Goal: Register for event/course

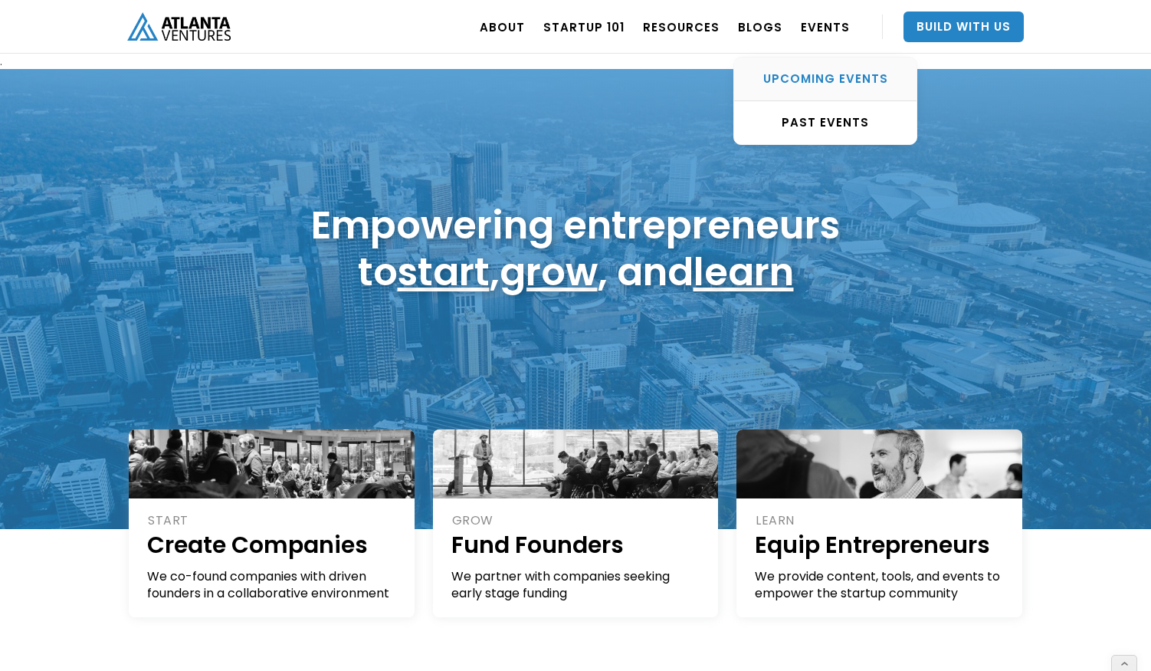
click at [838, 74] on div "UPCOMING EVENTS" at bounding box center [825, 78] width 182 height 15
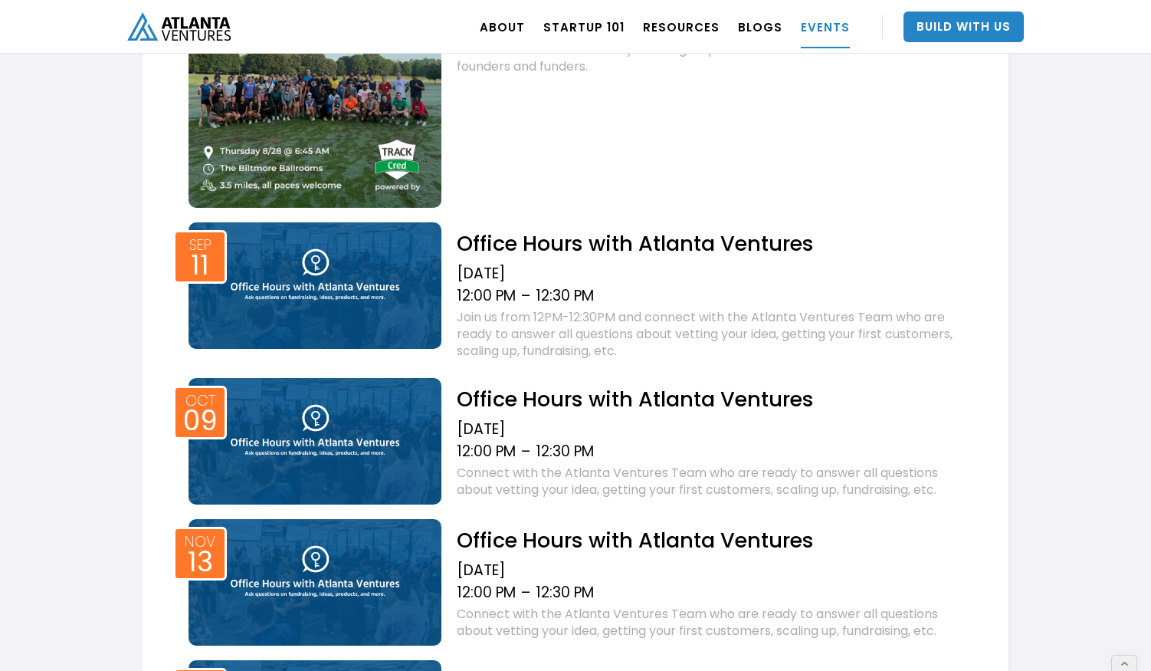
scroll to position [931, 0]
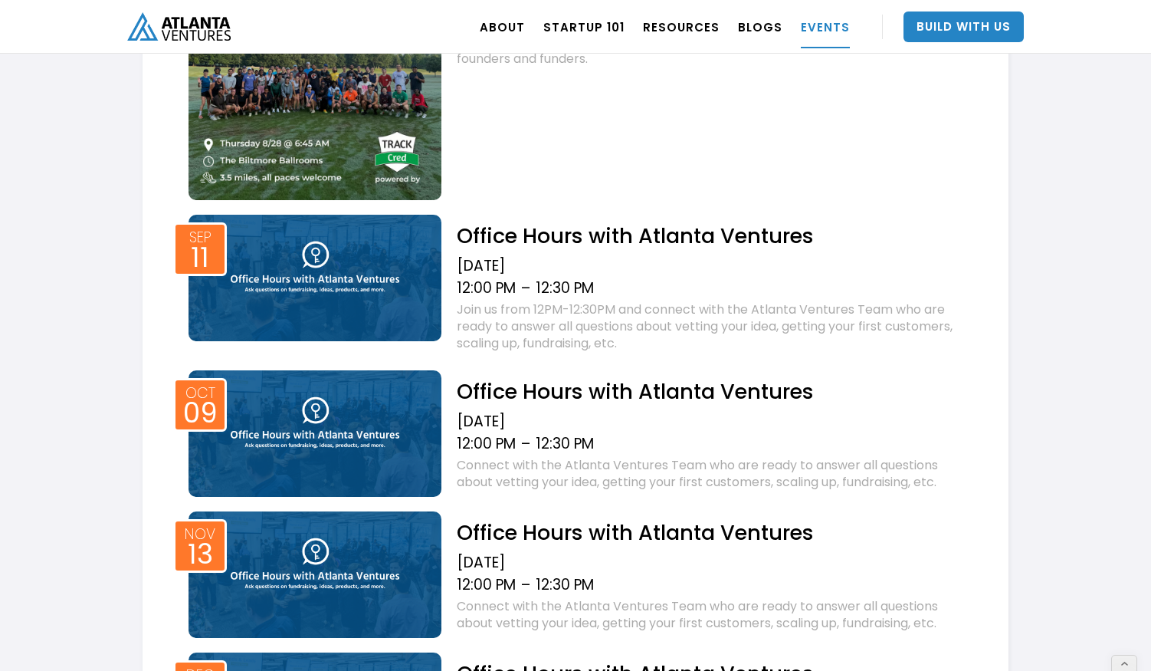
click at [384, 305] on img at bounding box center [315, 278] width 253 height 126
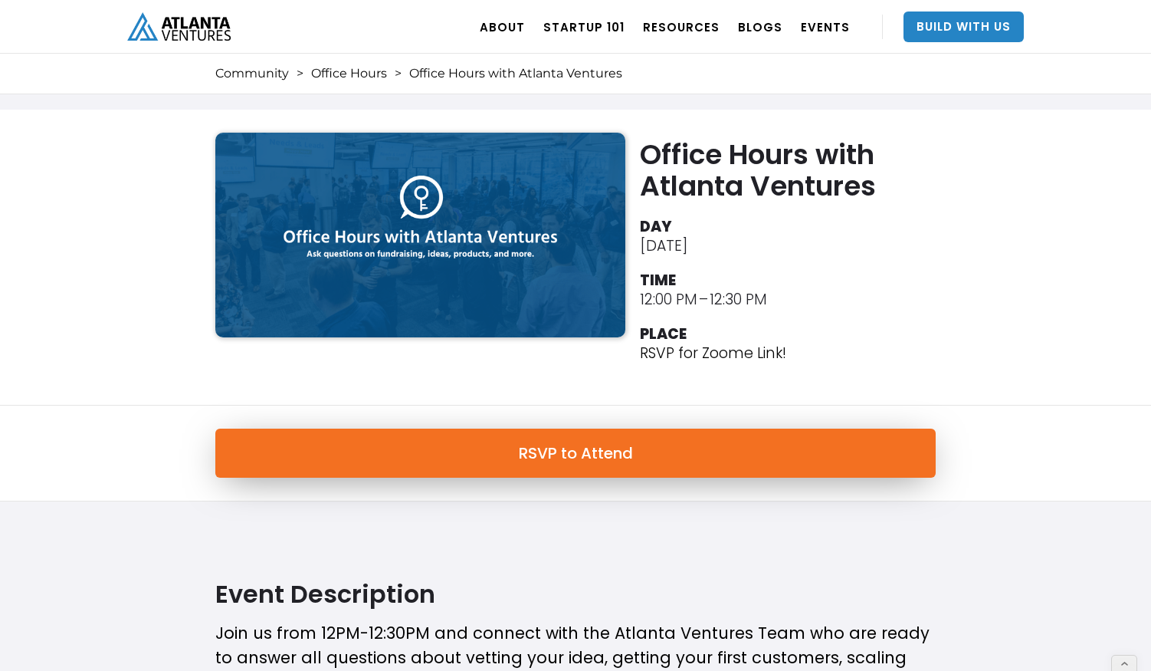
click at [524, 464] on link "RSVP to Attend" at bounding box center [575, 452] width 720 height 49
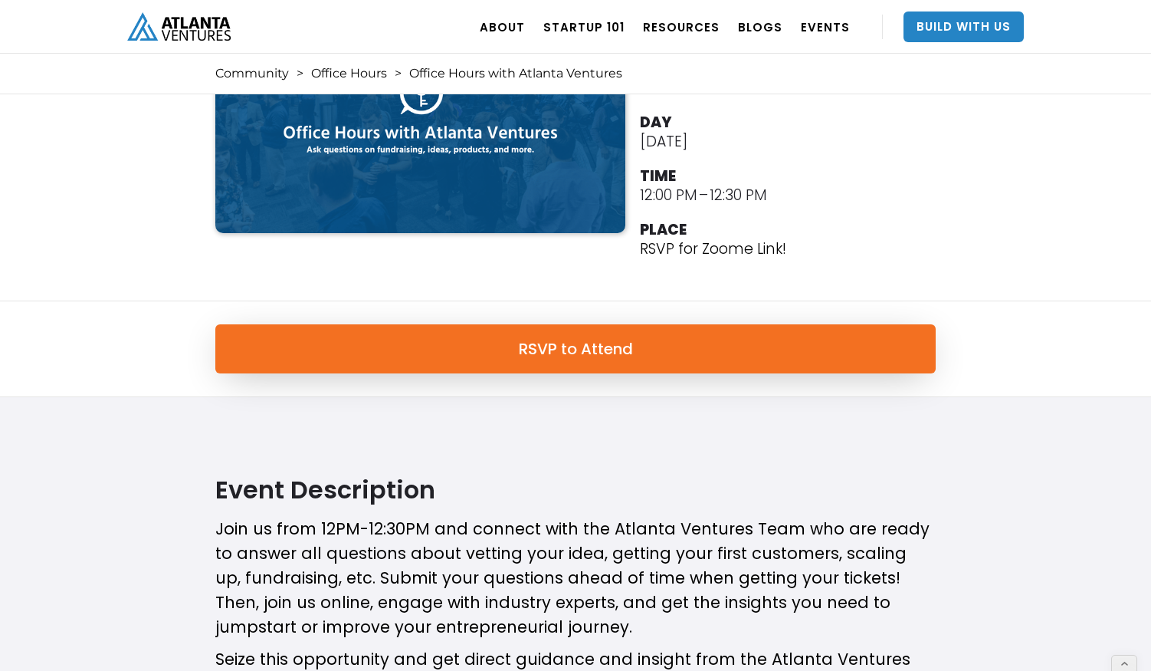
scroll to position [124, 0]
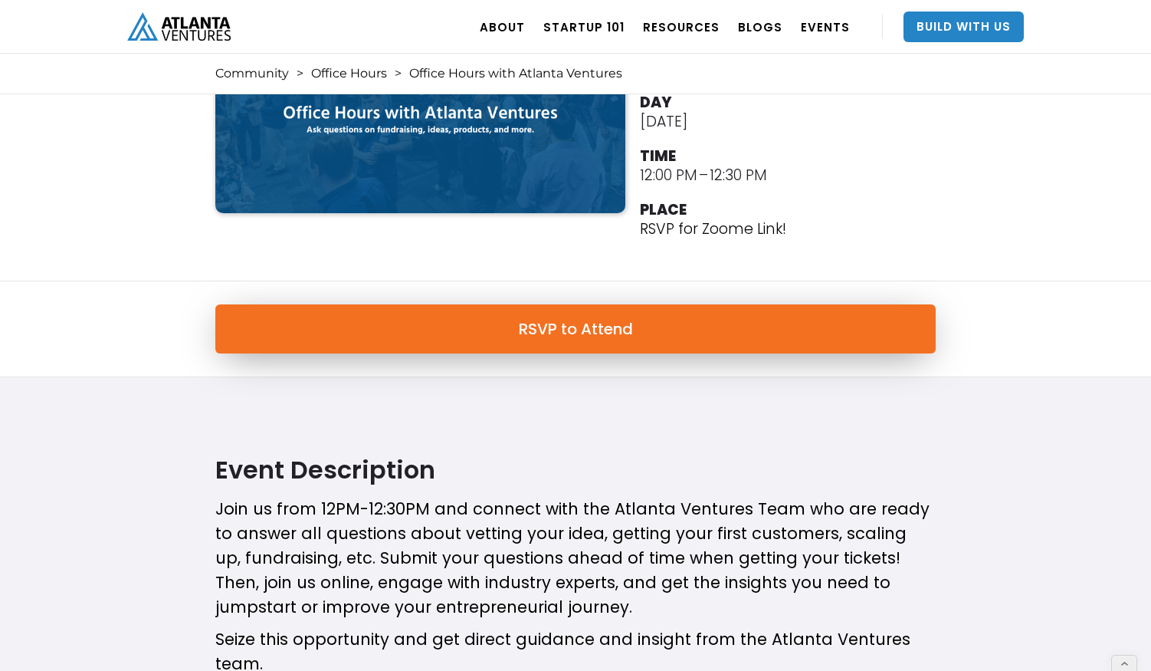
click at [562, 346] on link "RSVP to Attend" at bounding box center [575, 328] width 720 height 49
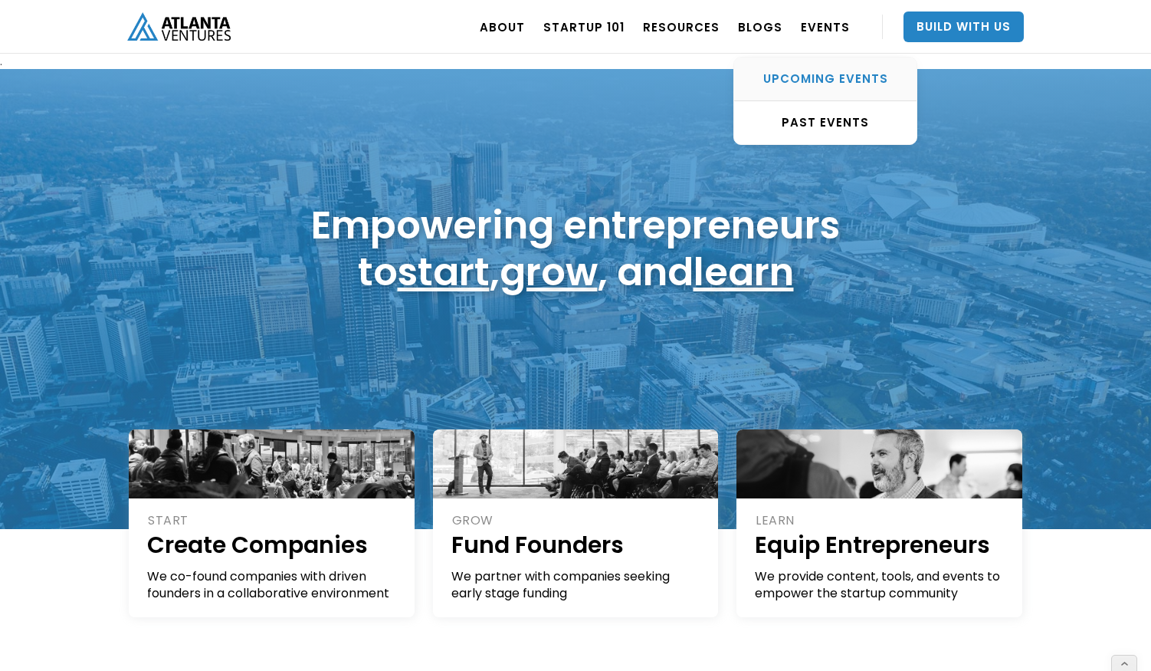
click at [826, 88] on link "UPCOMING EVENTS" at bounding box center [825, 79] width 182 height 44
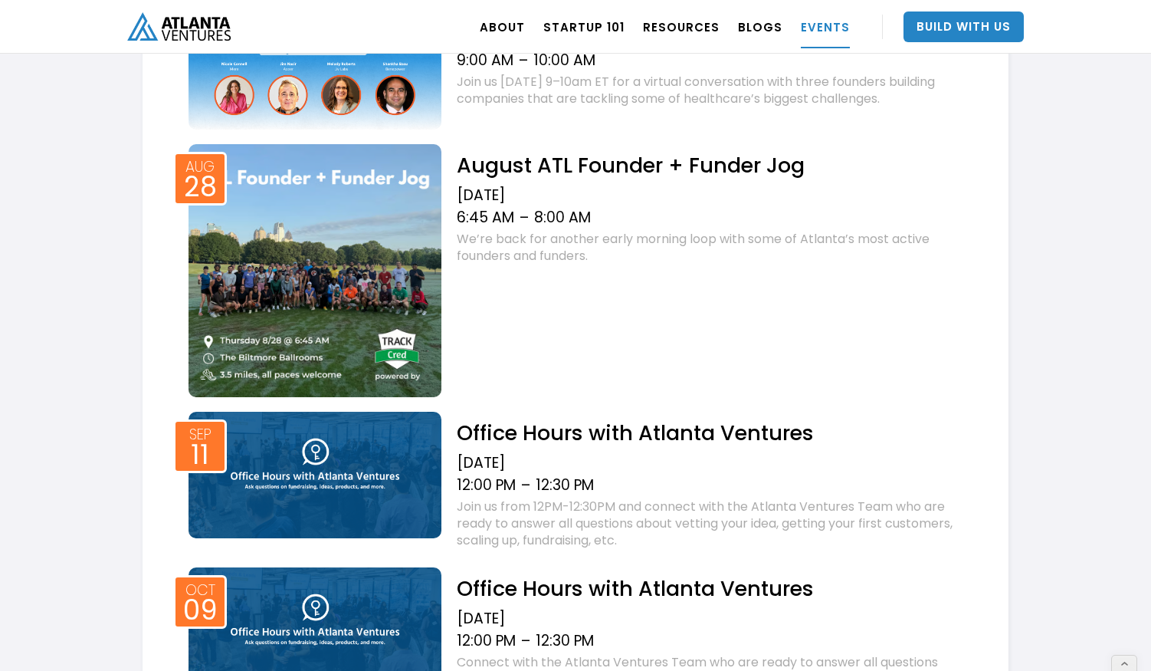
scroll to position [767, 0]
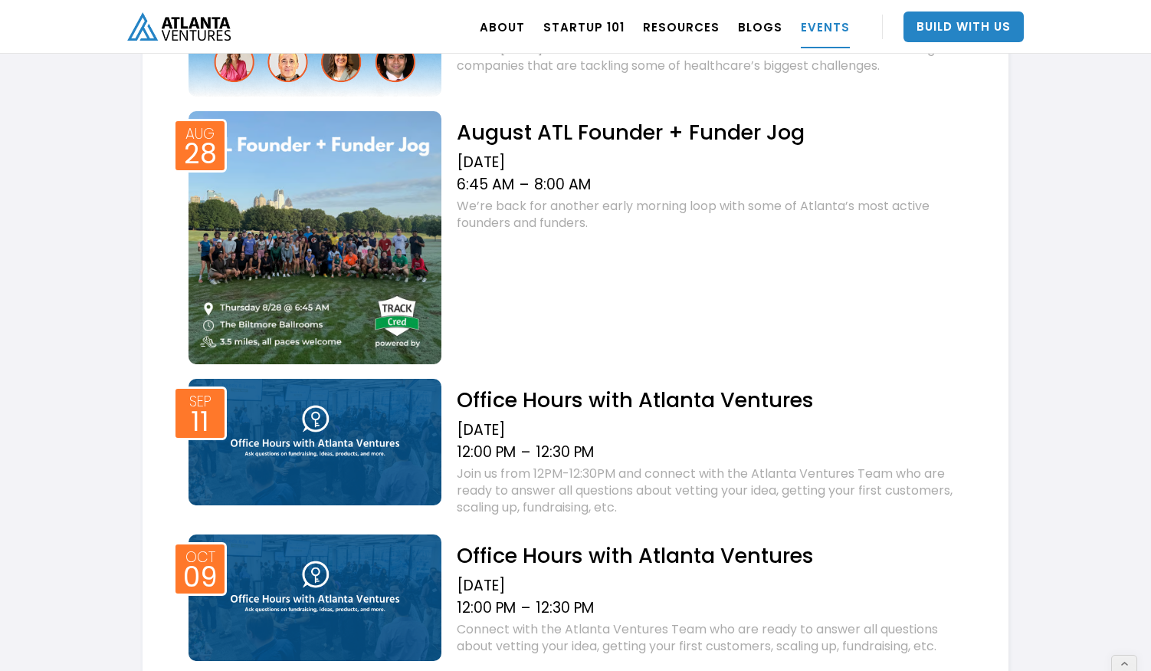
click at [365, 451] on img at bounding box center [315, 442] width 253 height 126
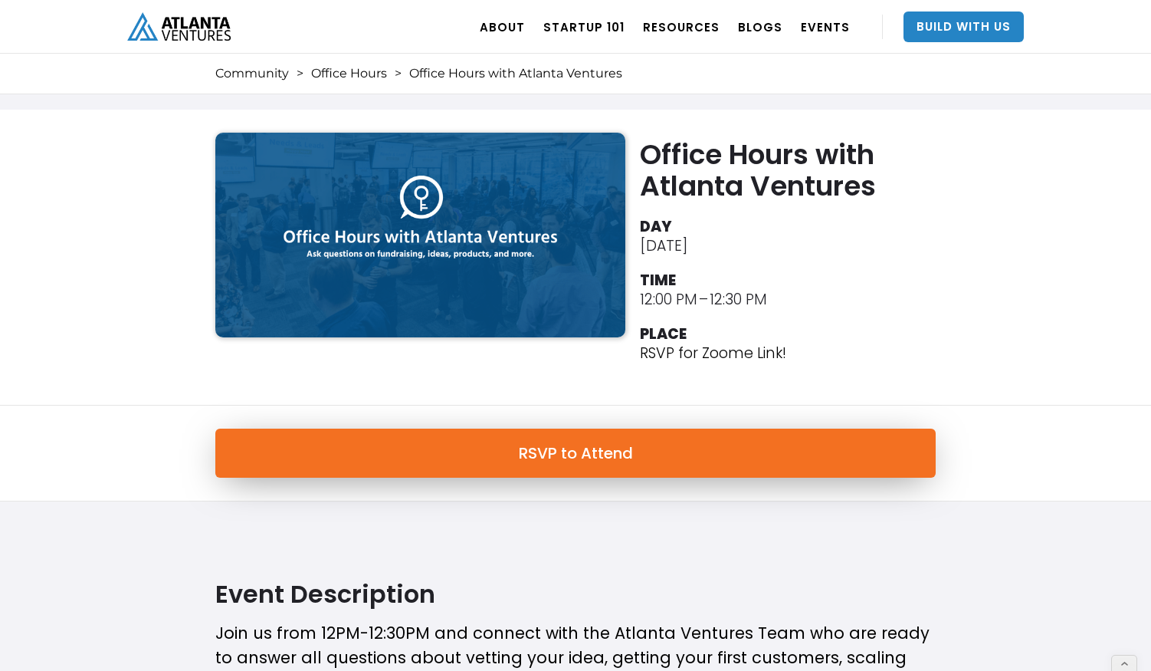
click at [612, 456] on link "RSVP to Attend" at bounding box center [575, 452] width 720 height 49
